Goal: Communication & Community: Answer question/provide support

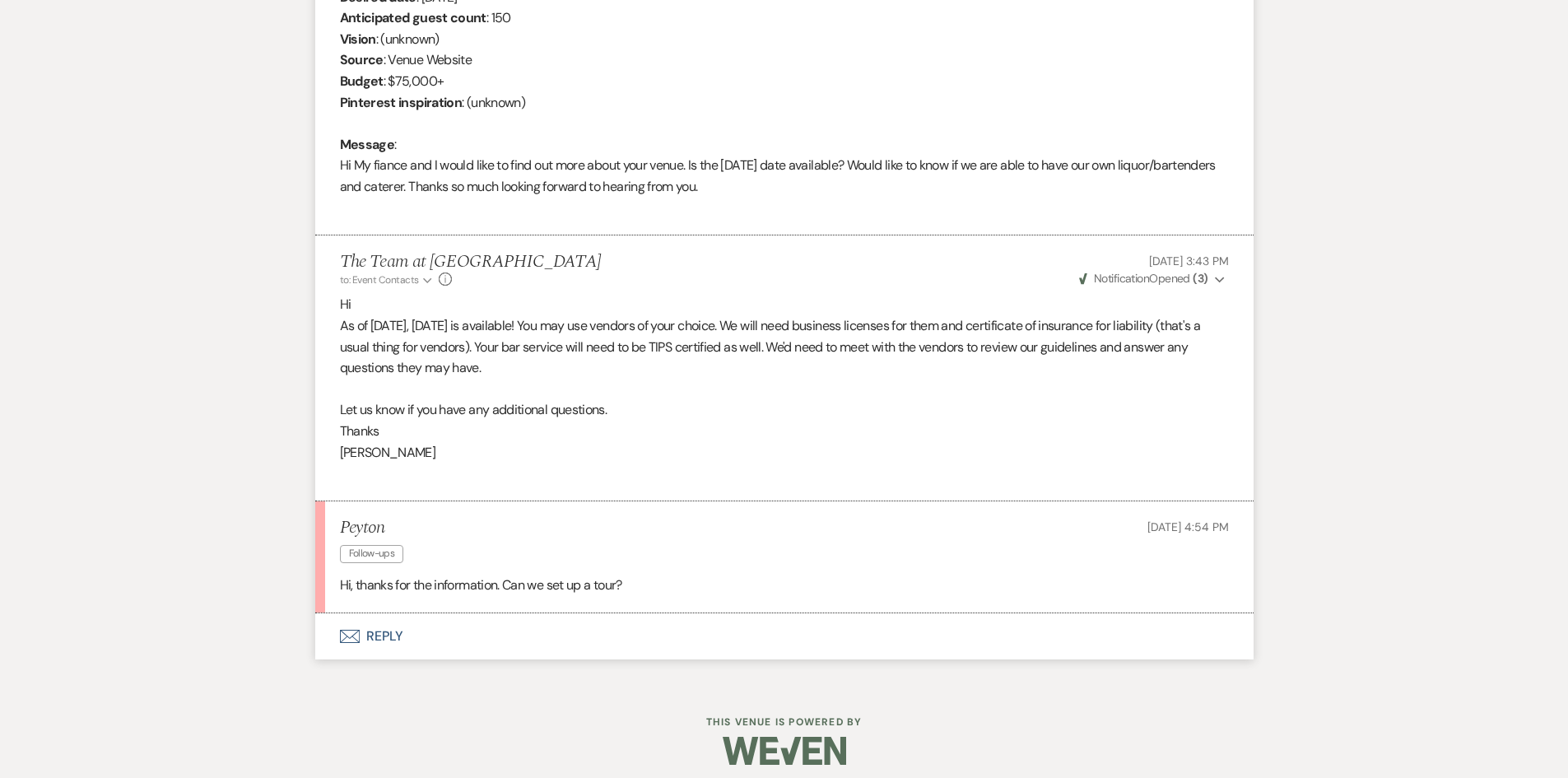
click at [384, 634] on button "Envelope Reply" at bounding box center [784, 636] width 938 height 46
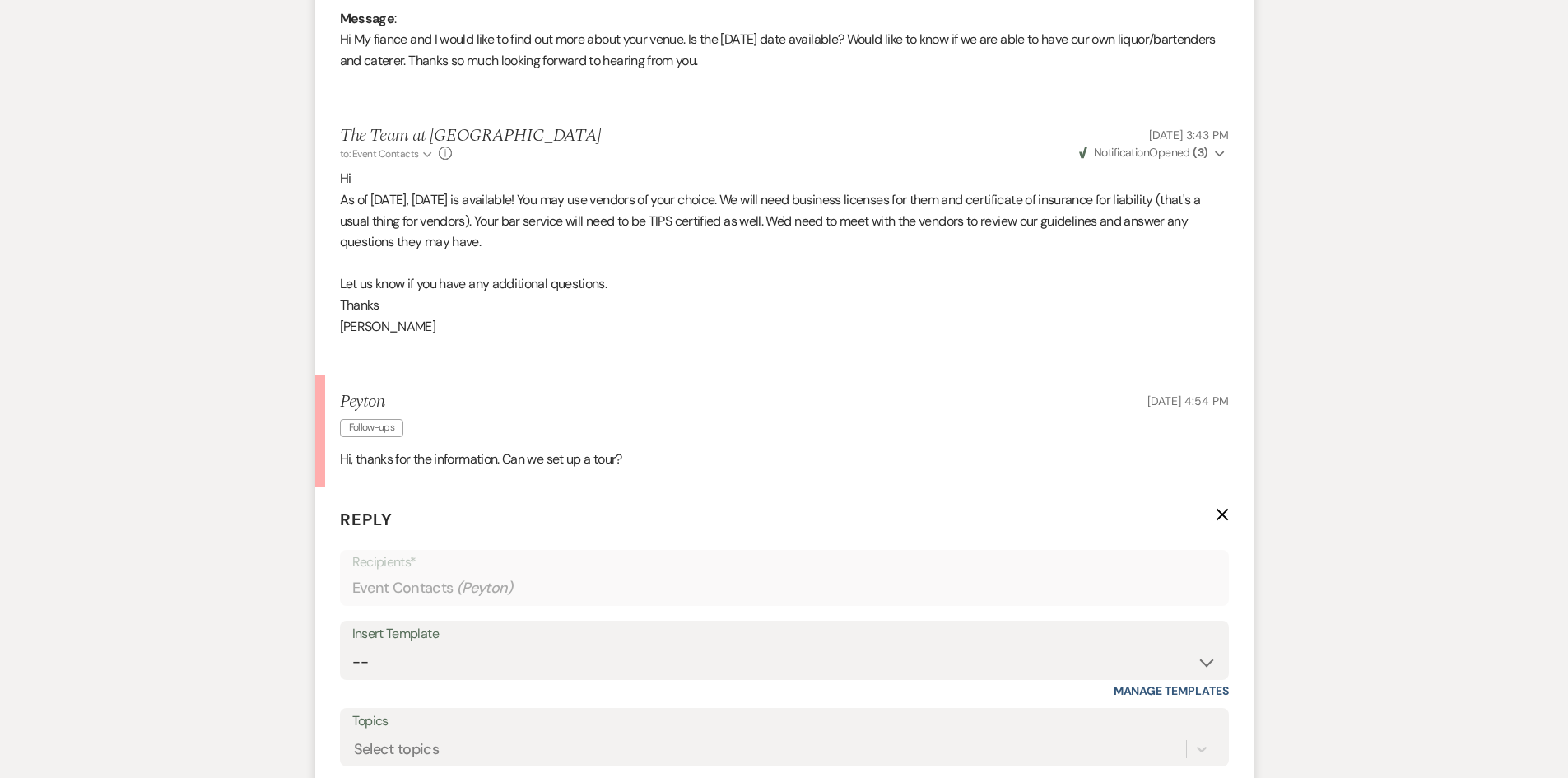
scroll to position [1071, 0]
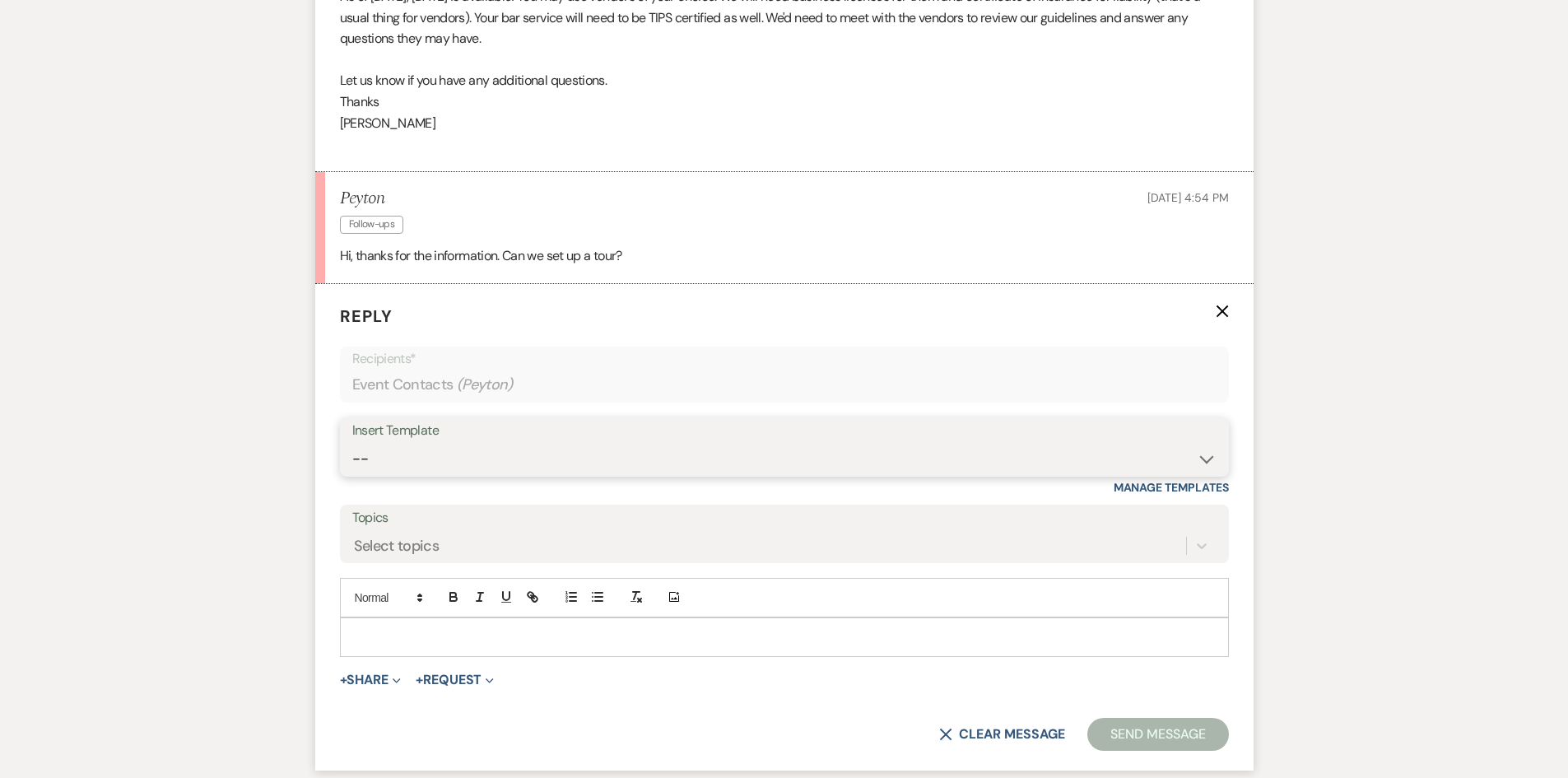
click at [1214, 455] on select "-- Initial Inquiry Auto Response - Weddings Contract - Corporate & Private Even…" at bounding box center [784, 458] width 864 height 32
select select "1181"
click at [353, 442] on select "-- Initial Inquiry Auto Response - Weddings Contract - Corporate & Private Even…" at bounding box center [784, 458] width 864 height 32
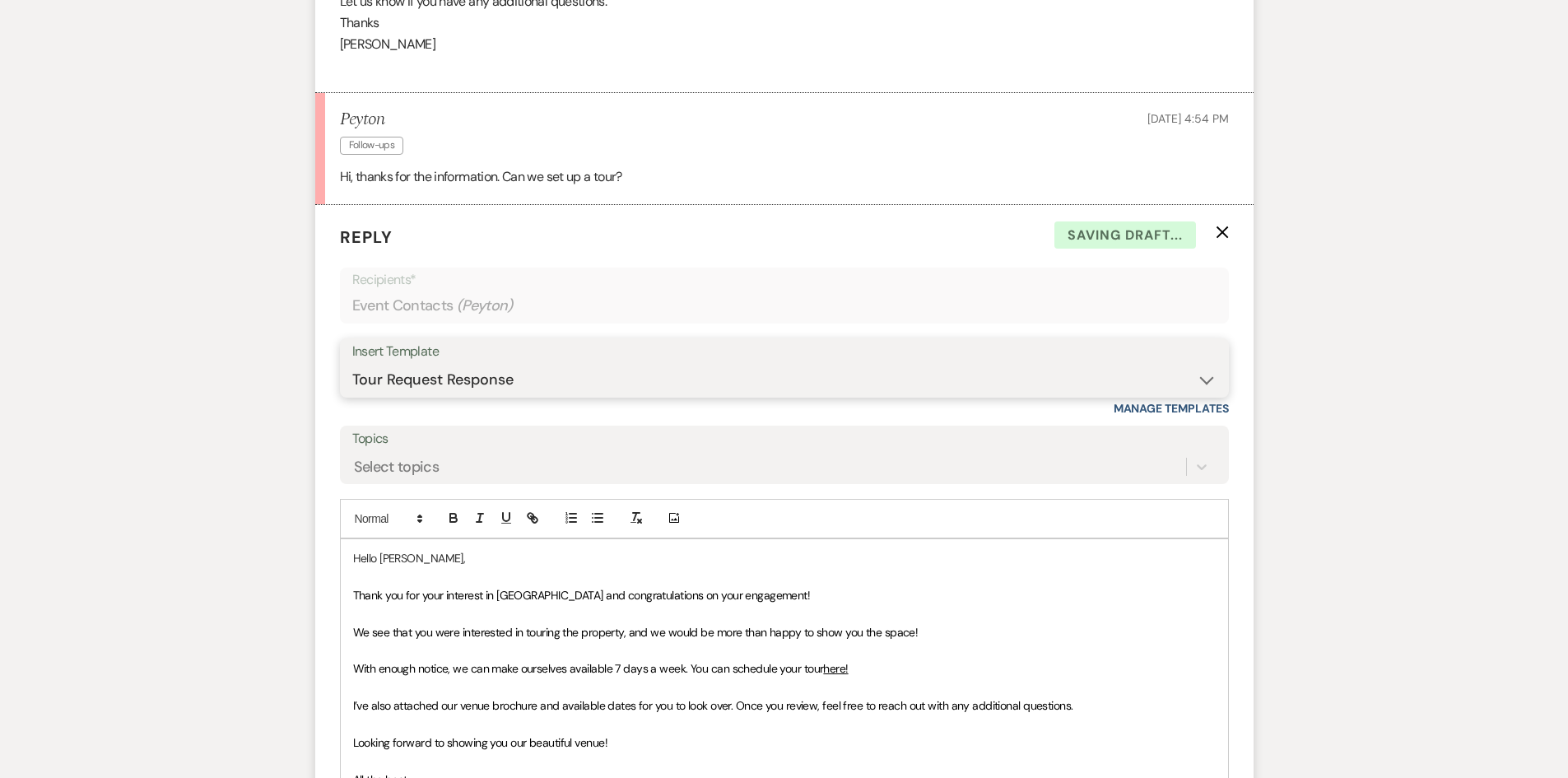
scroll to position [1318, 0]
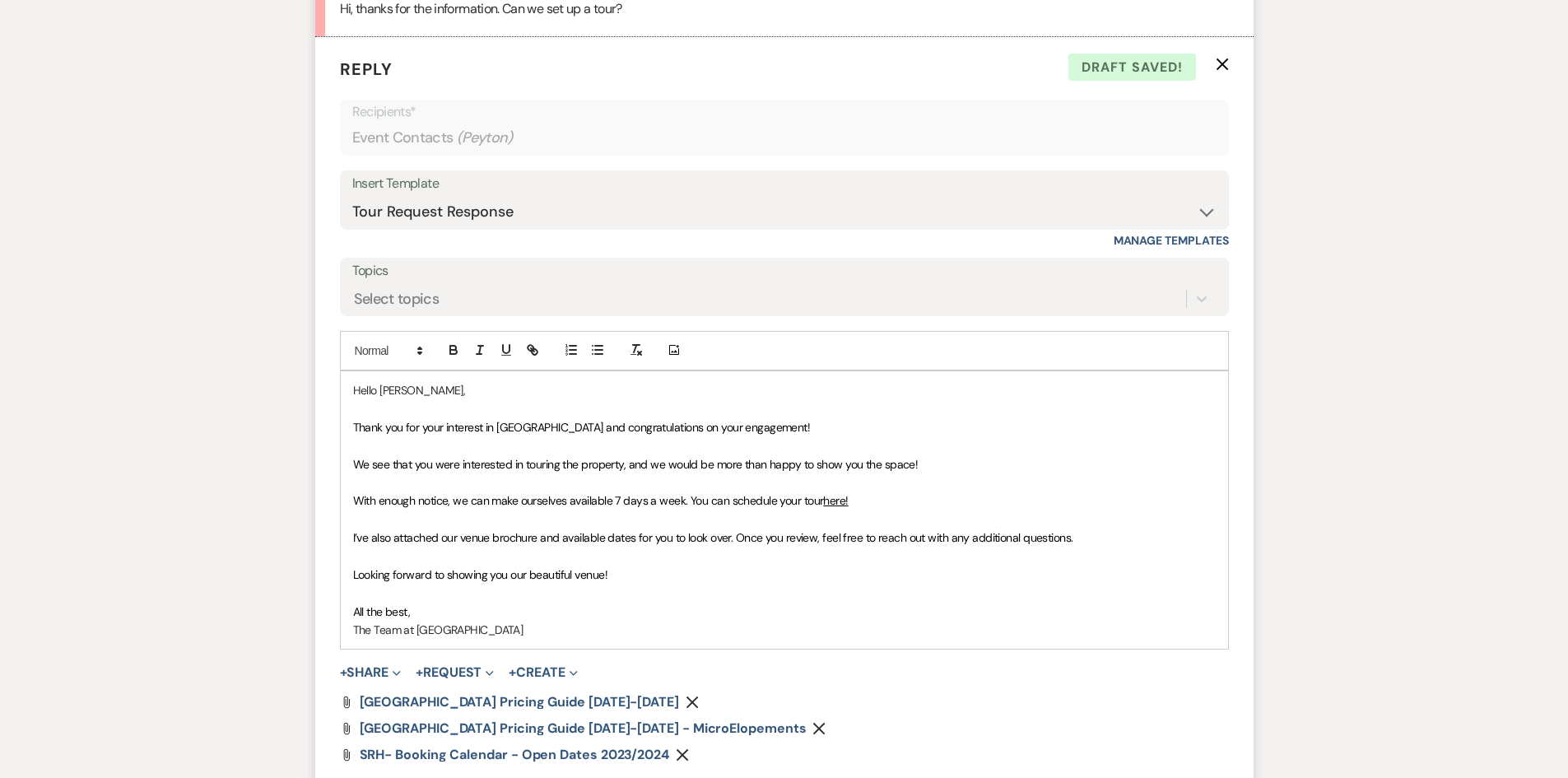
click at [591, 426] on span "Thank you for your interest in Stone Ridge Hollow and congratulations on your e…" at bounding box center [582, 426] width 458 height 14
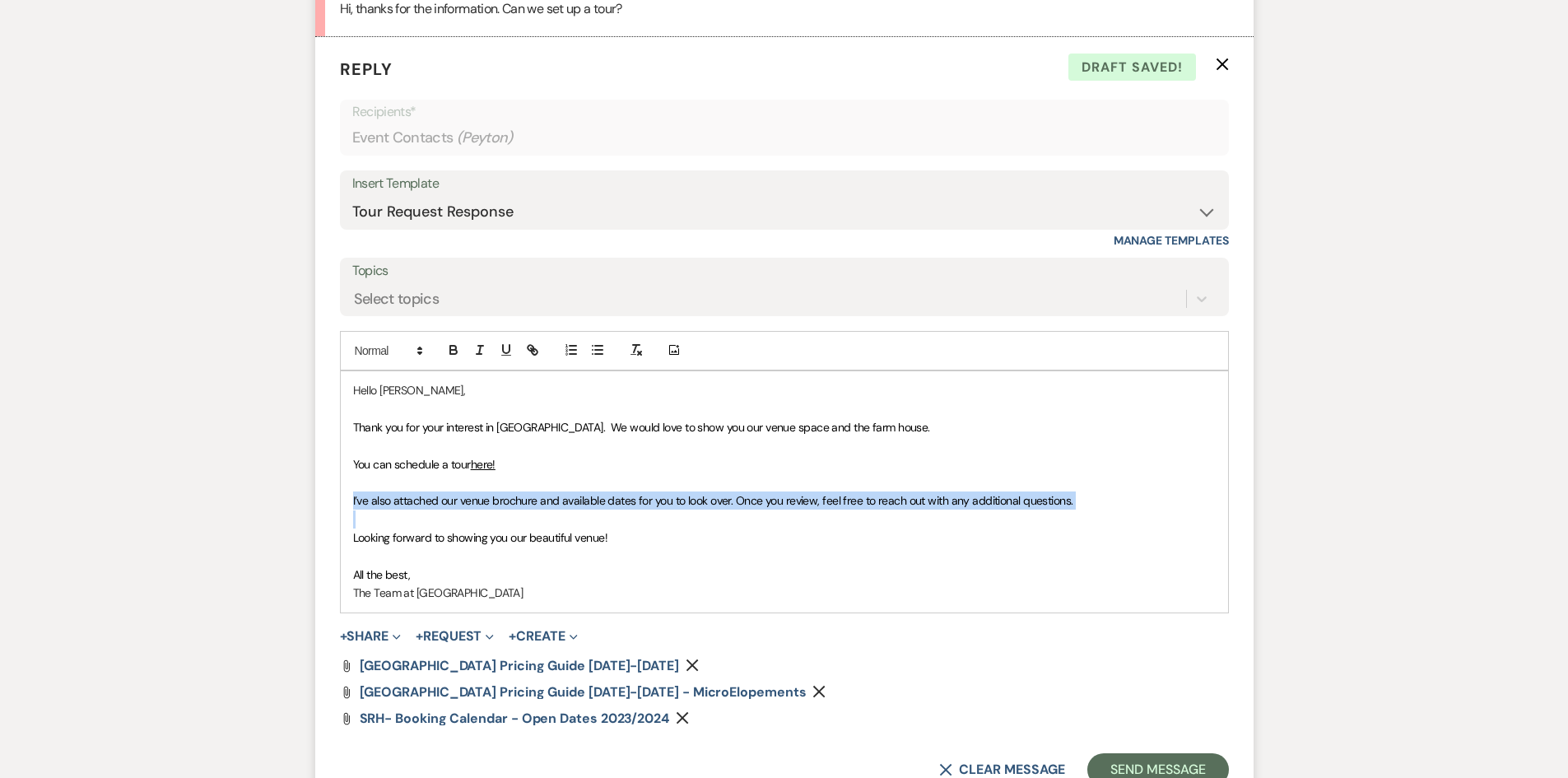
drag, startPoint x: 352, startPoint y: 498, endPoint x: 1140, endPoint y: 512, distance: 788.1
click at [1140, 512] on div "Hello Peyton, Thank you for your interest in Stone Ridge Hollow. We would love …" at bounding box center [784, 492] width 887 height 241
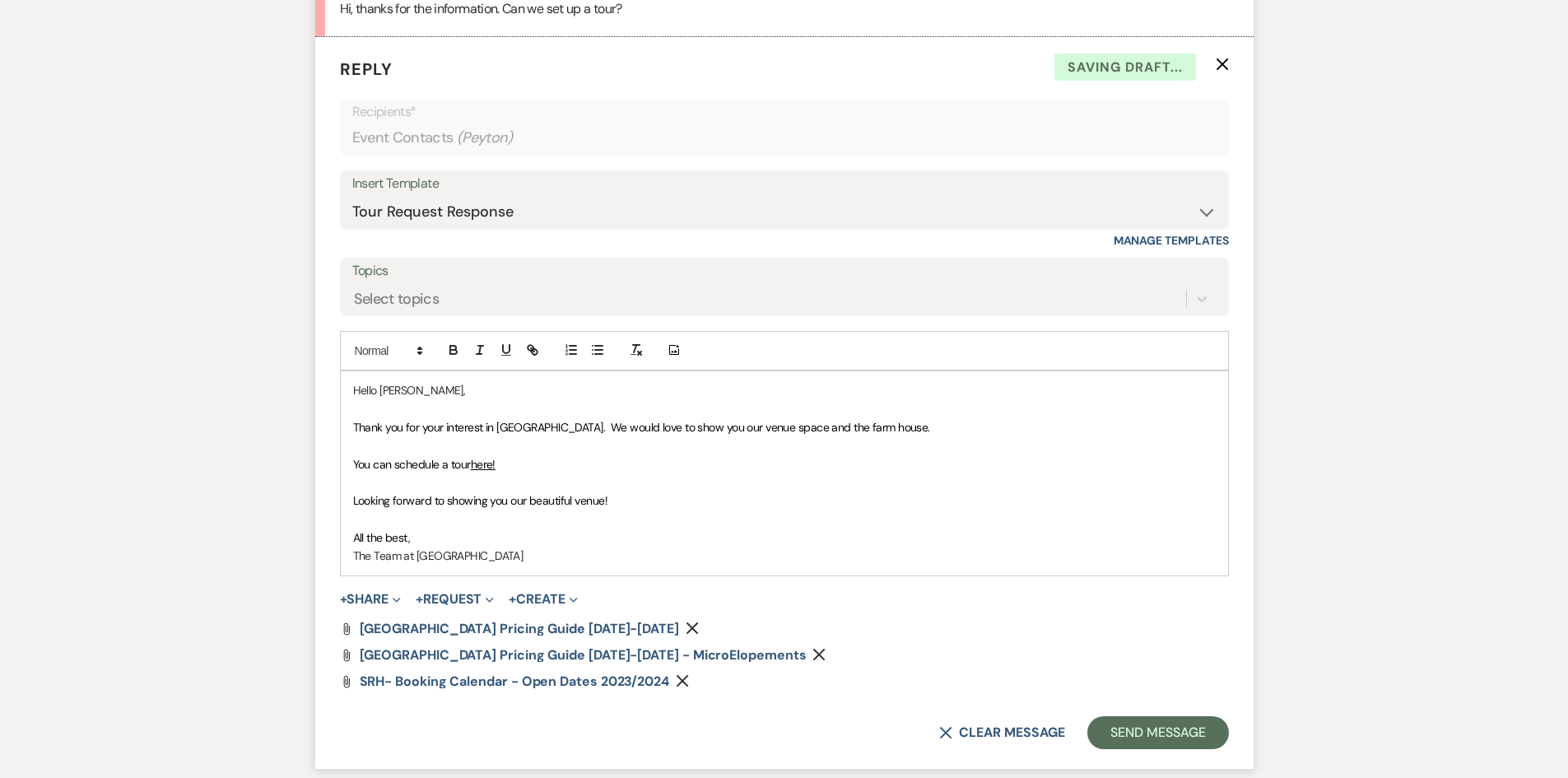
click at [533, 550] on p "The Team at [GEOGRAPHIC_DATA]" at bounding box center [785, 555] width 863 height 18
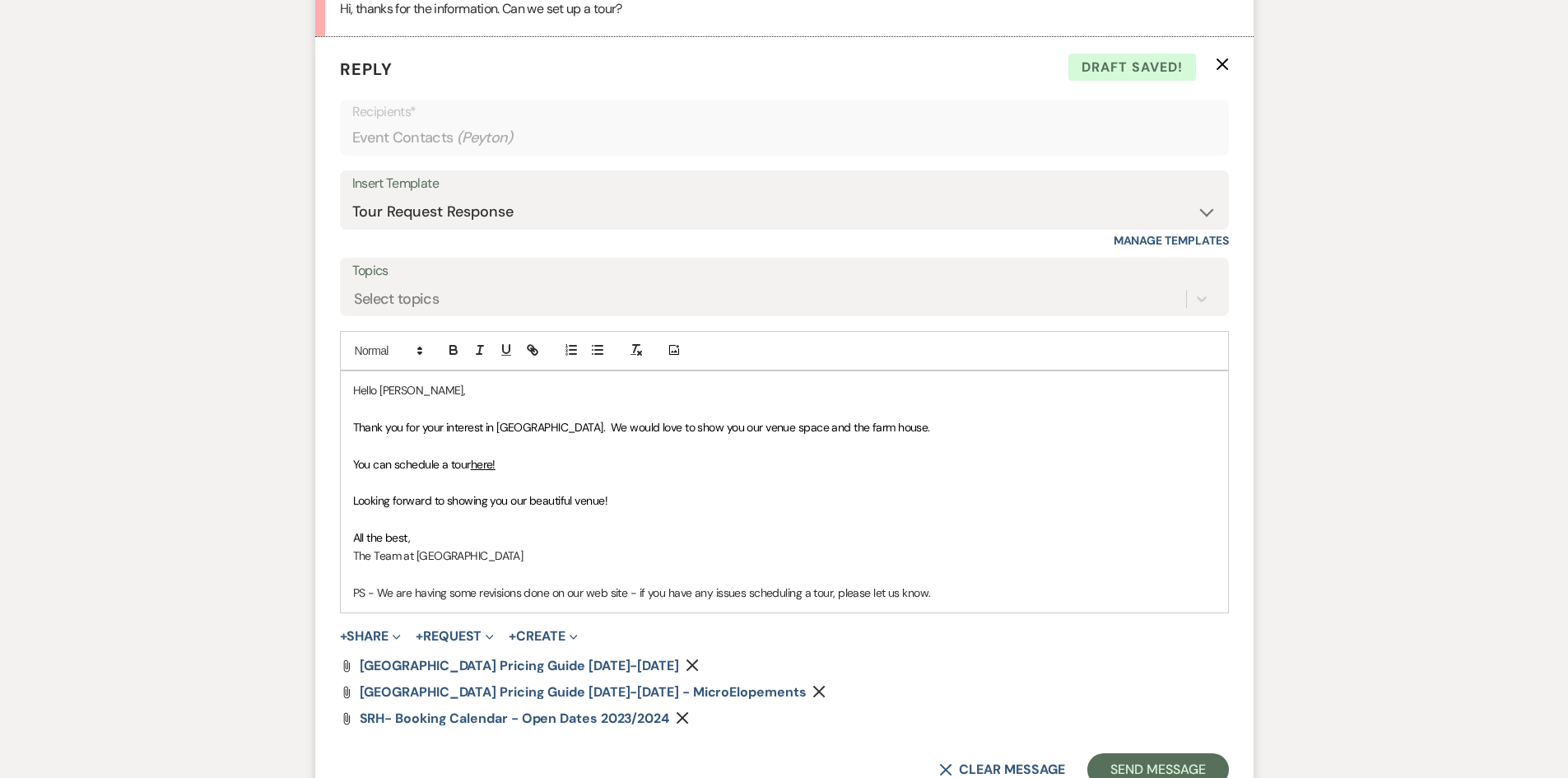
click at [686, 665] on icon "Remove" at bounding box center [692, 665] width 14 height 14
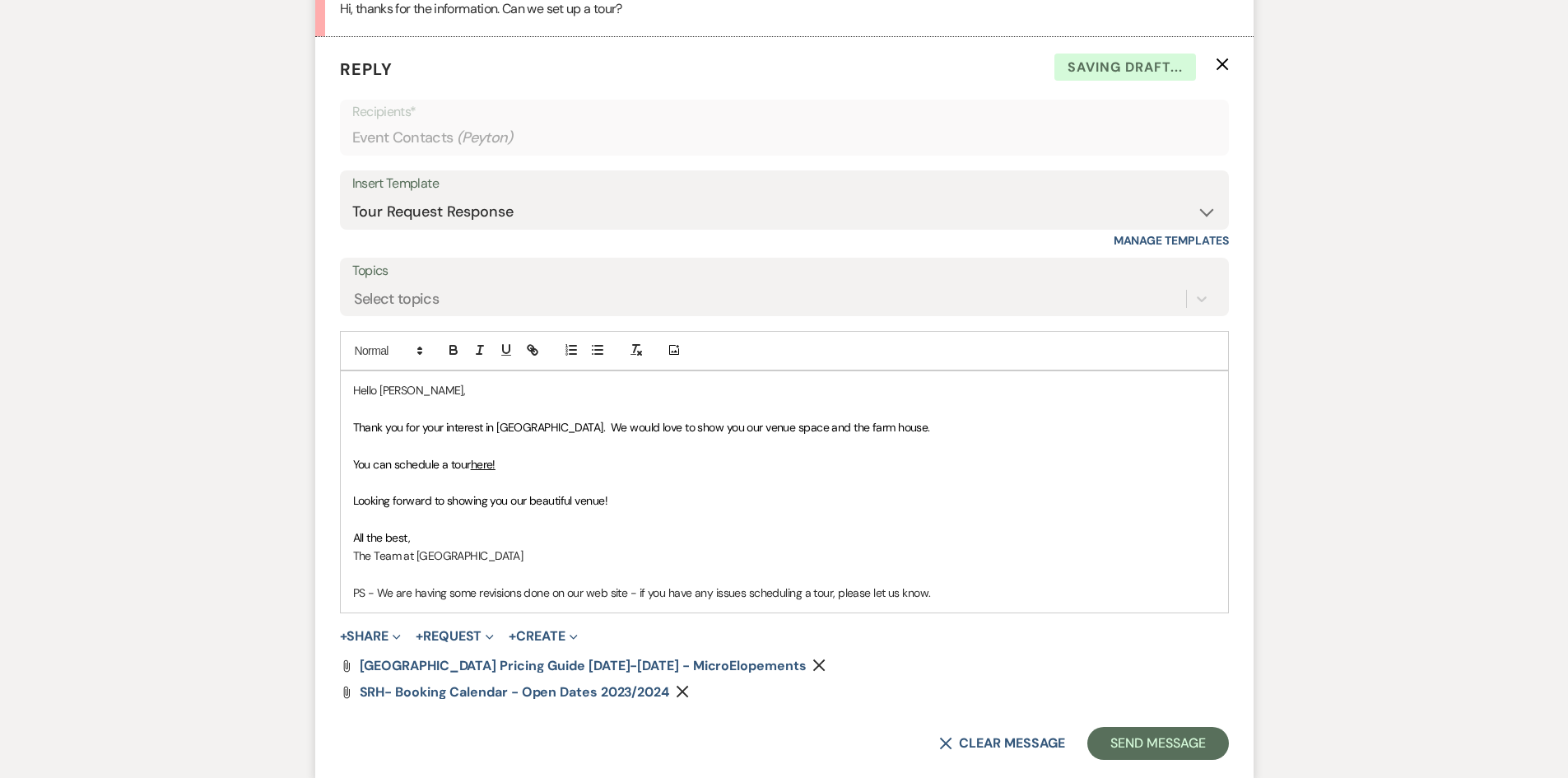
click at [812, 659] on icon "Remove" at bounding box center [819, 665] width 14 height 14
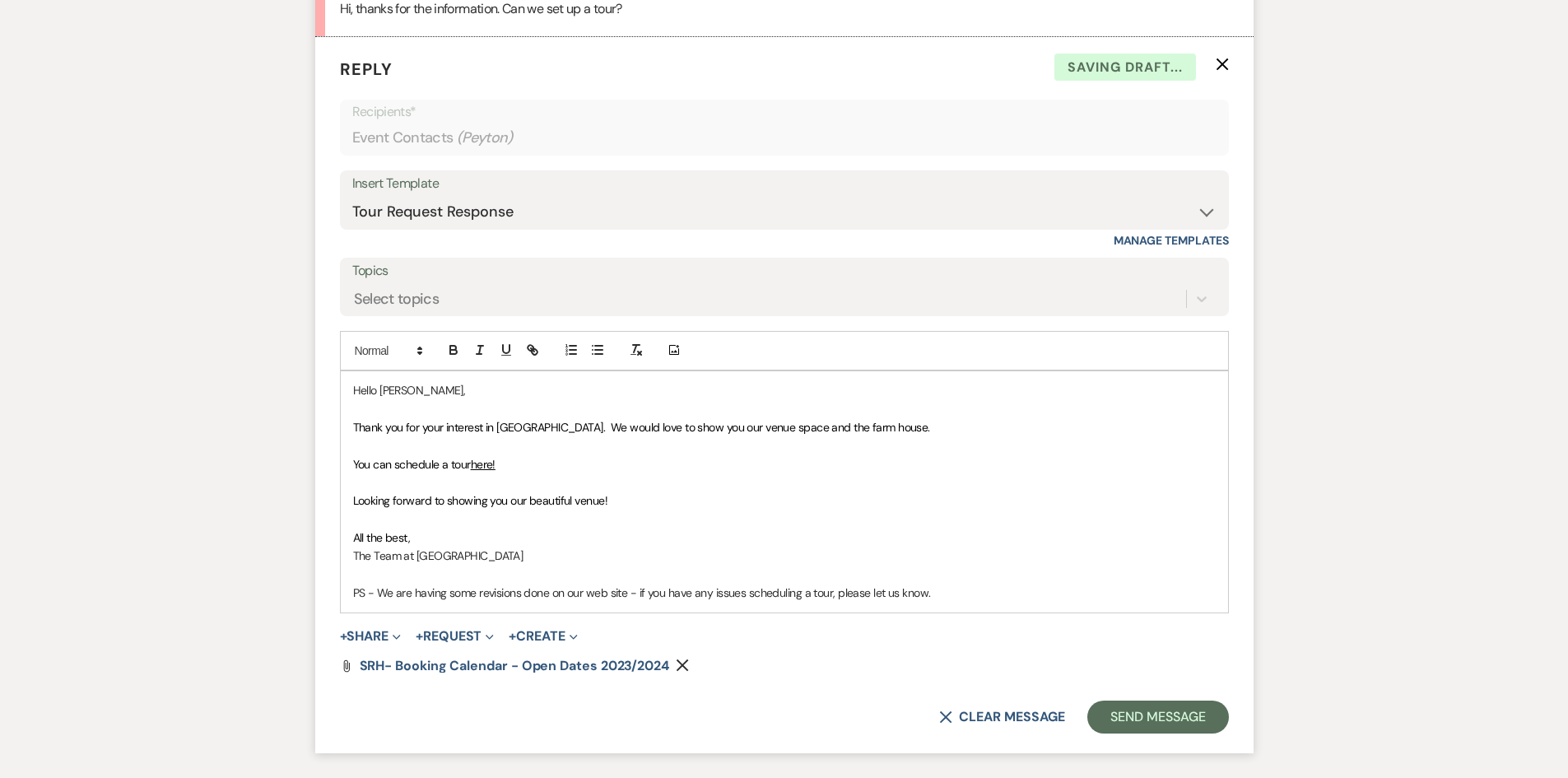
click at [685, 666] on icon "Remove" at bounding box center [682, 665] width 14 height 14
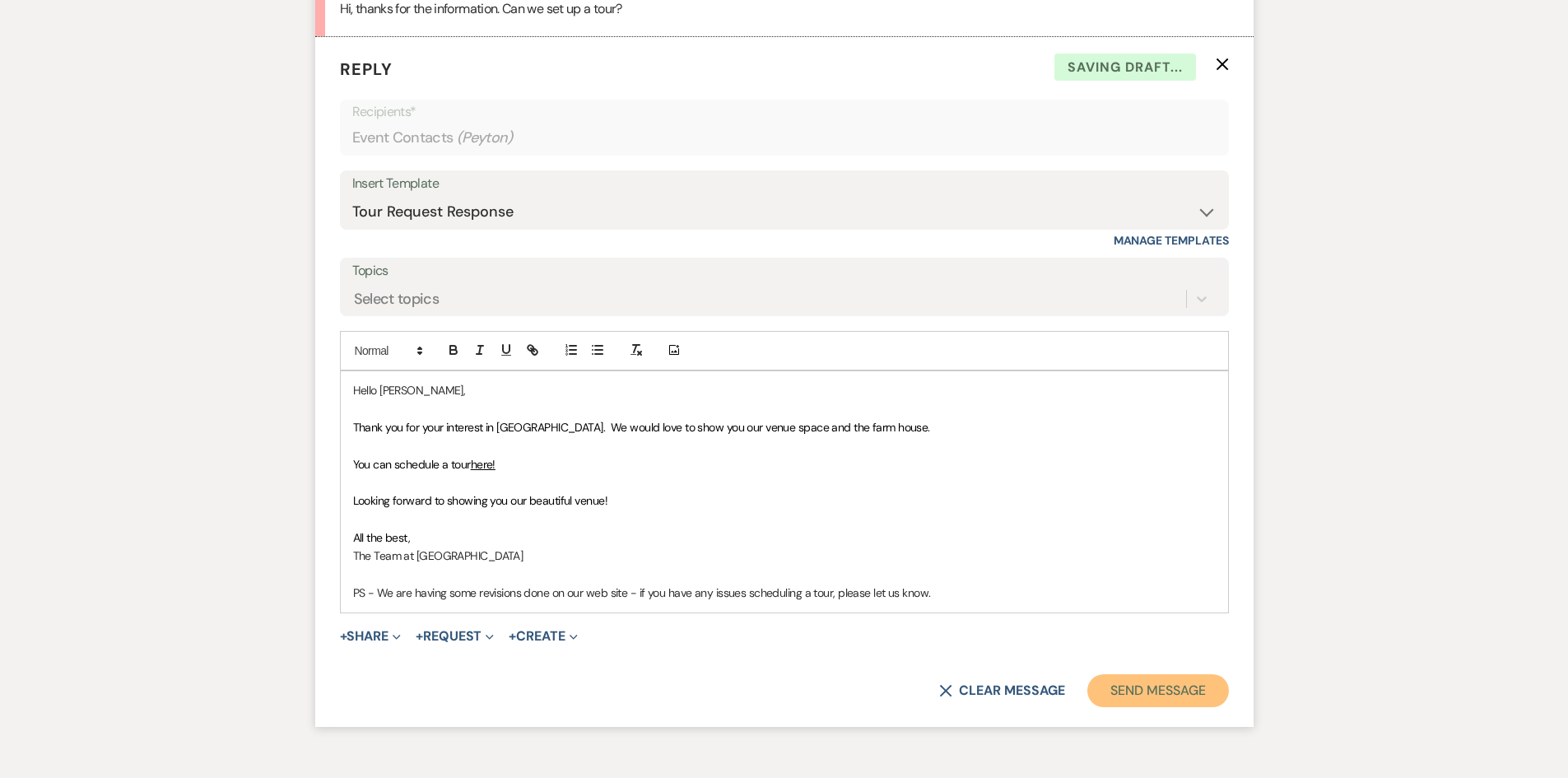
click at [1175, 684] on button "Send Message" at bounding box center [1158, 690] width 141 height 33
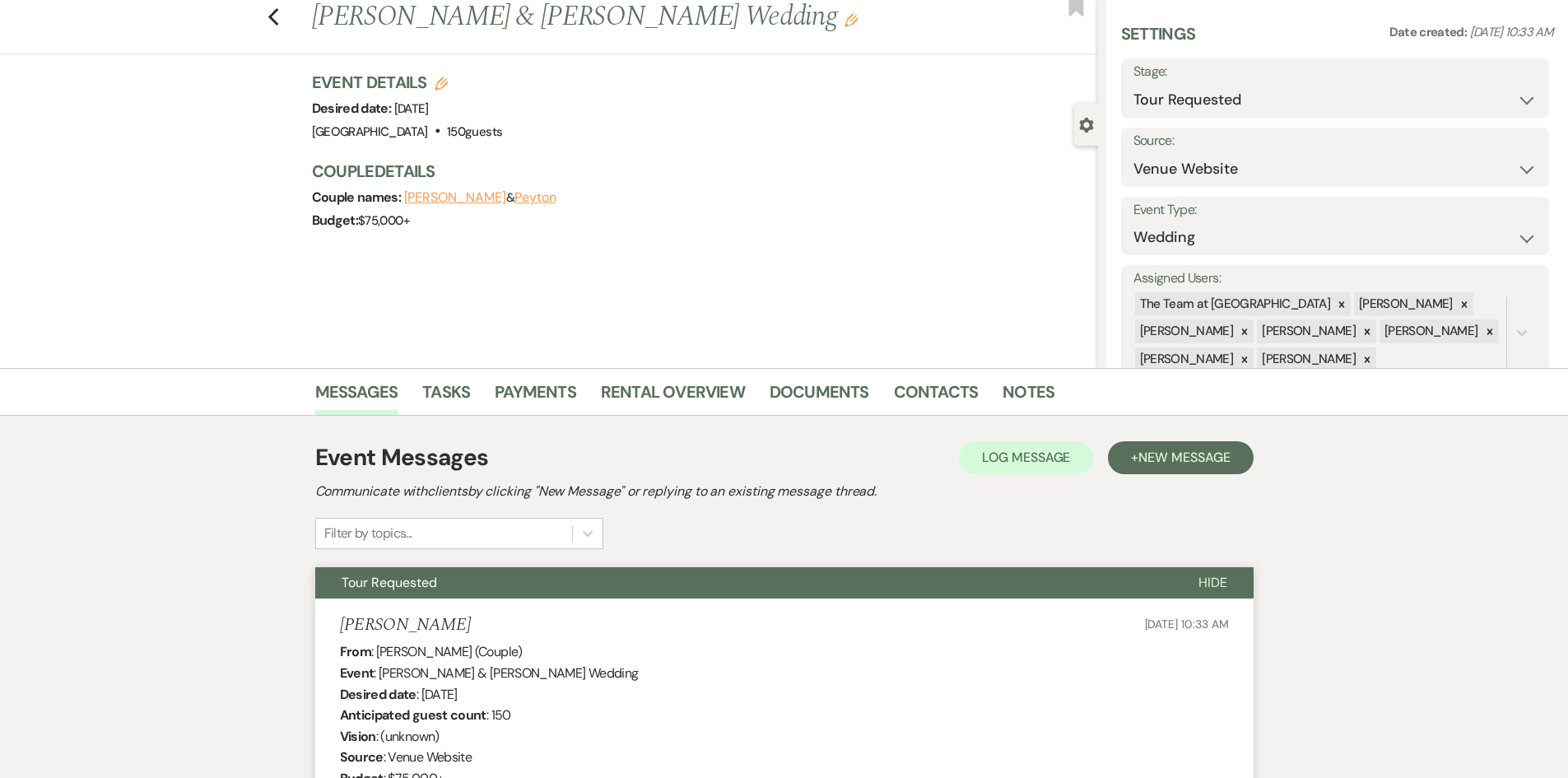
scroll to position [0, 0]
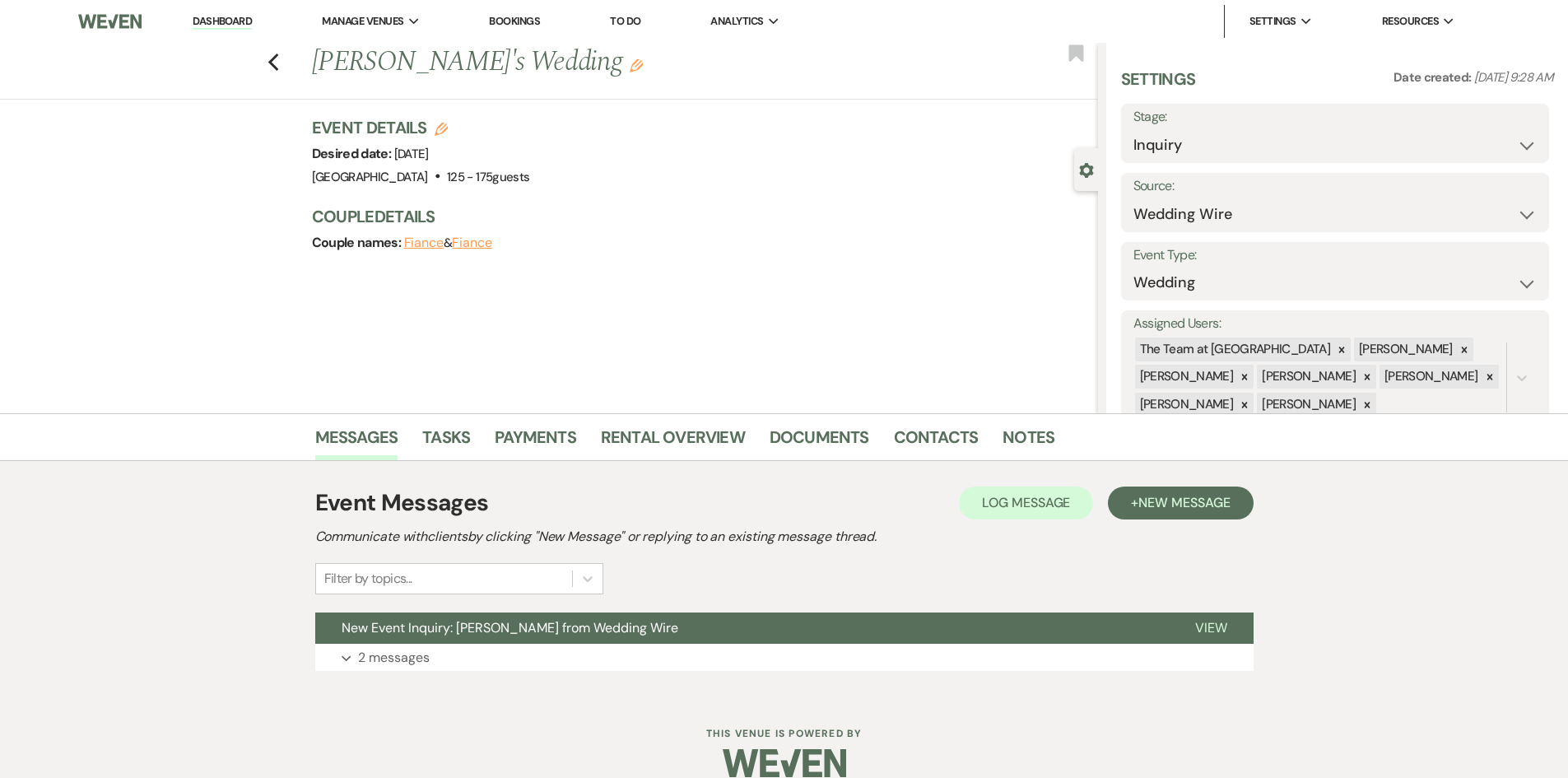
click at [223, 18] on link "Dashboard" at bounding box center [222, 22] width 59 height 15
